Goal: Transaction & Acquisition: Purchase product/service

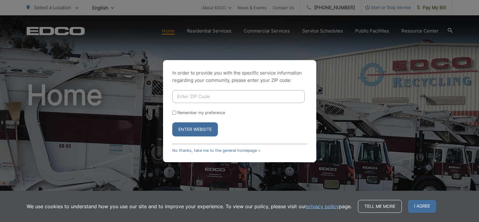
click at [190, 95] on input "Enter ZIP Code" at bounding box center [238, 96] width 132 height 13
type input "92020"
click at [192, 130] on button "Enter Website" at bounding box center [195, 129] width 46 height 14
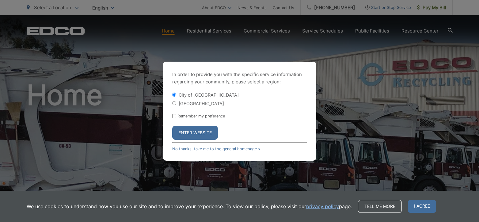
click at [192, 130] on button "Enter Website" at bounding box center [195, 133] width 46 height 14
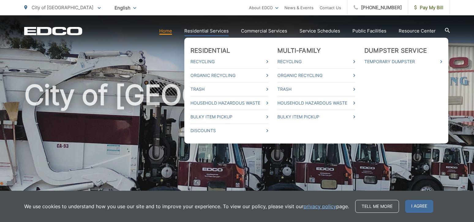
click at [209, 29] on link "Residential Services" at bounding box center [206, 30] width 44 height 7
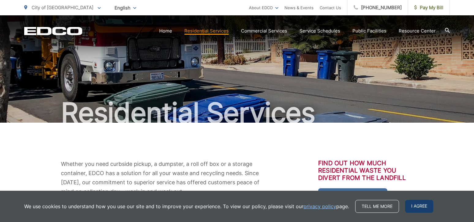
click at [420, 206] on span "I agree" at bounding box center [419, 206] width 28 height 13
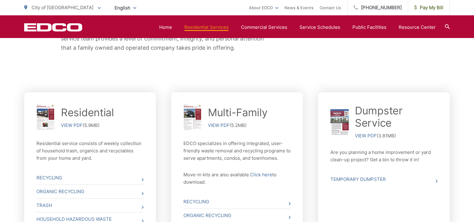
scroll to position [9, 0]
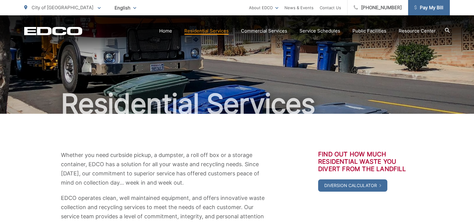
click at [428, 9] on span "Pay My Bill" at bounding box center [428, 7] width 29 height 7
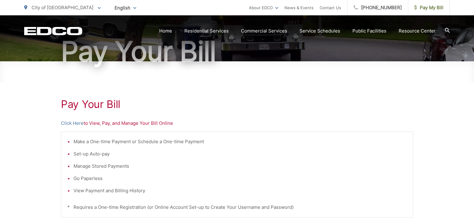
scroll to position [184, 0]
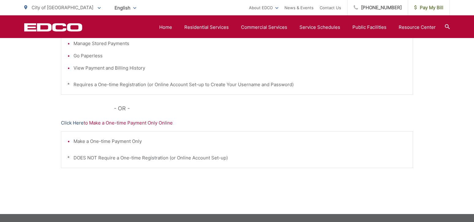
click at [81, 123] on link "Click Here" at bounding box center [72, 122] width 23 height 7
